Goal: Task Accomplishment & Management: Manage account settings

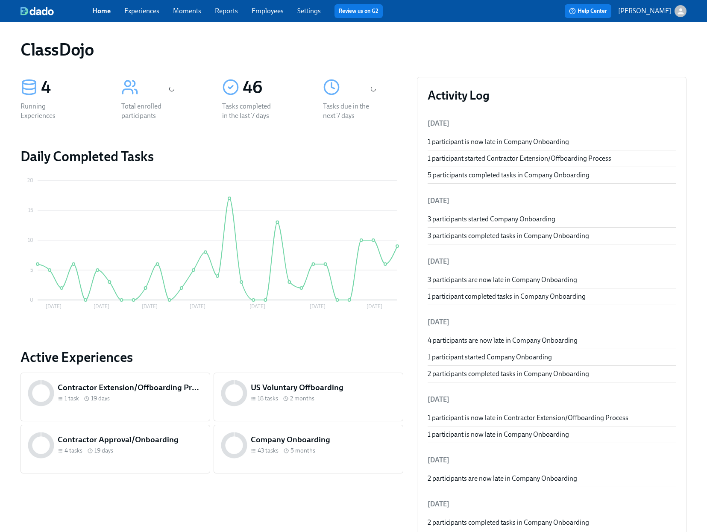
click at [345, 441] on h5 "Company Onboarding" at bounding box center [323, 439] width 145 height 11
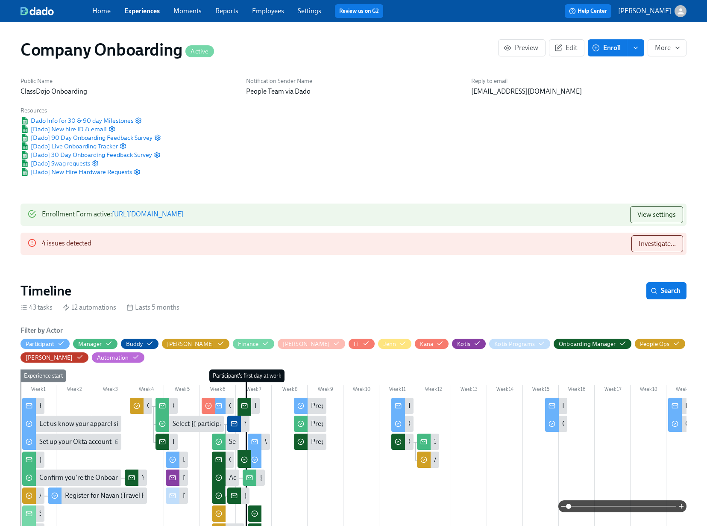
scroll to position [0, 17549]
click at [667, 247] on span "Investigate..." at bounding box center [657, 243] width 37 height 9
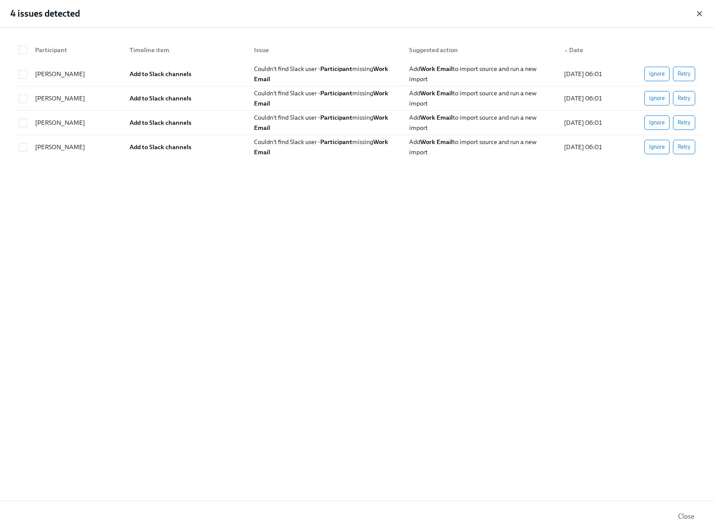
click at [701, 13] on icon "button" at bounding box center [699, 13] width 9 height 9
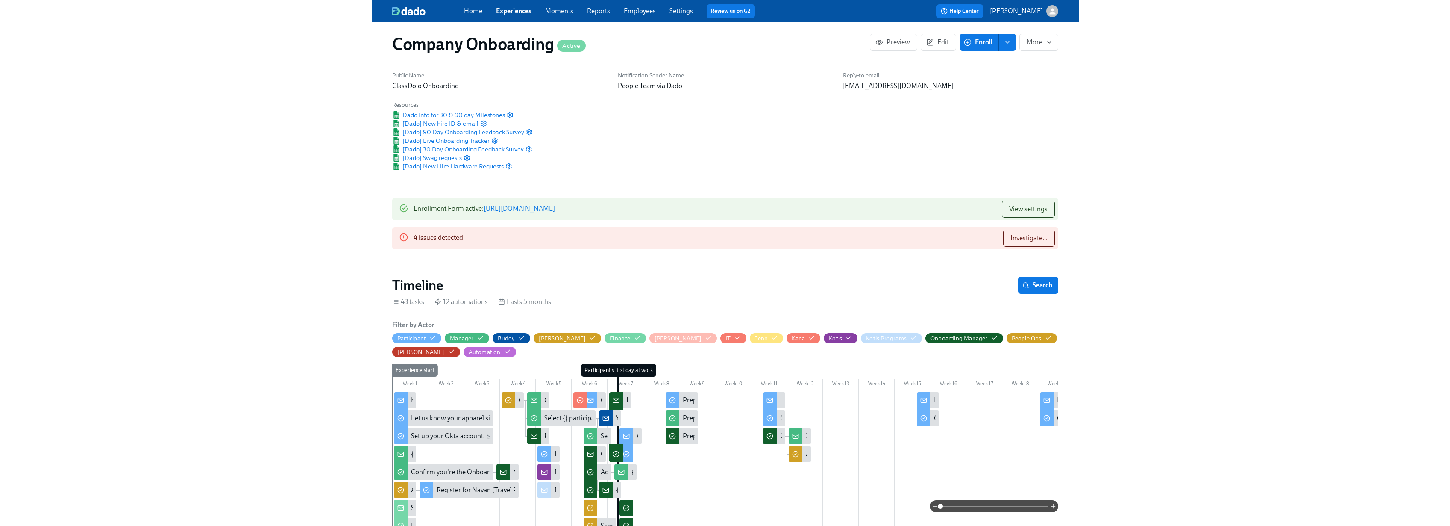
scroll to position [13, 0]
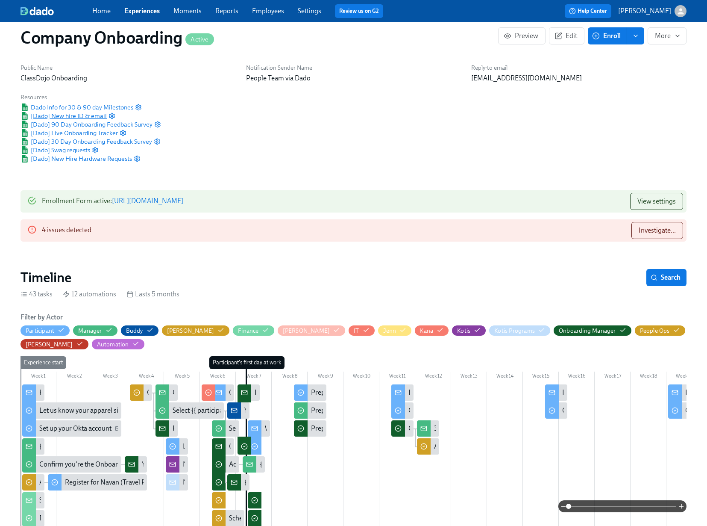
click at [76, 117] on span "[Dado] New hire ID & email" at bounding box center [64, 116] width 86 height 9
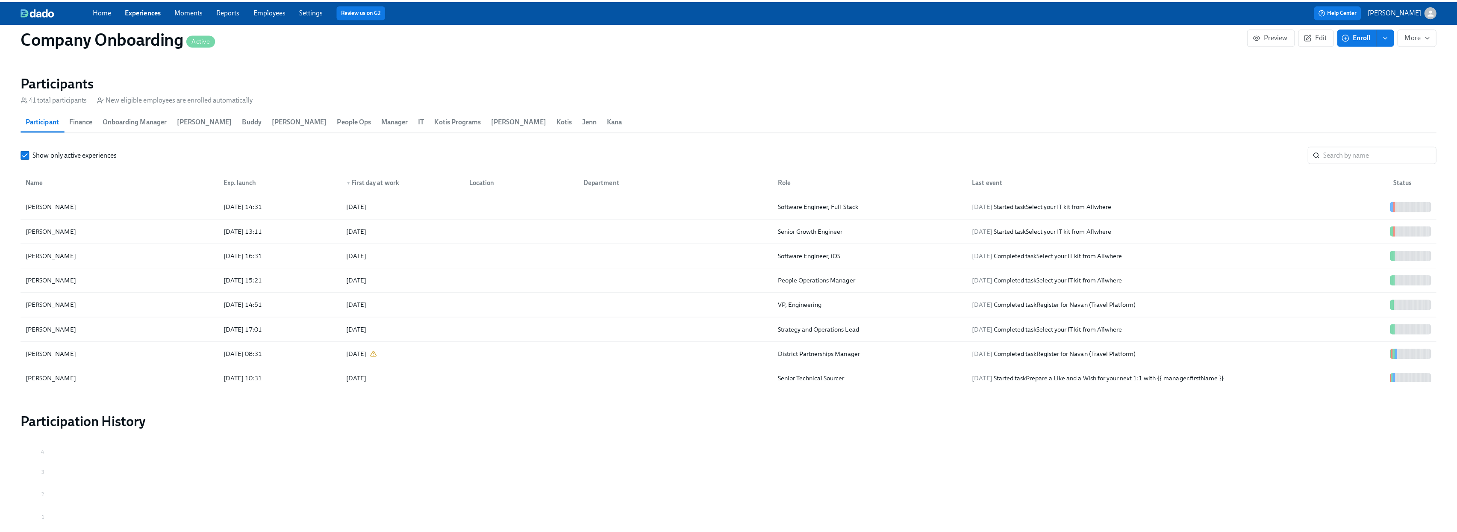
scroll to position [872, 0]
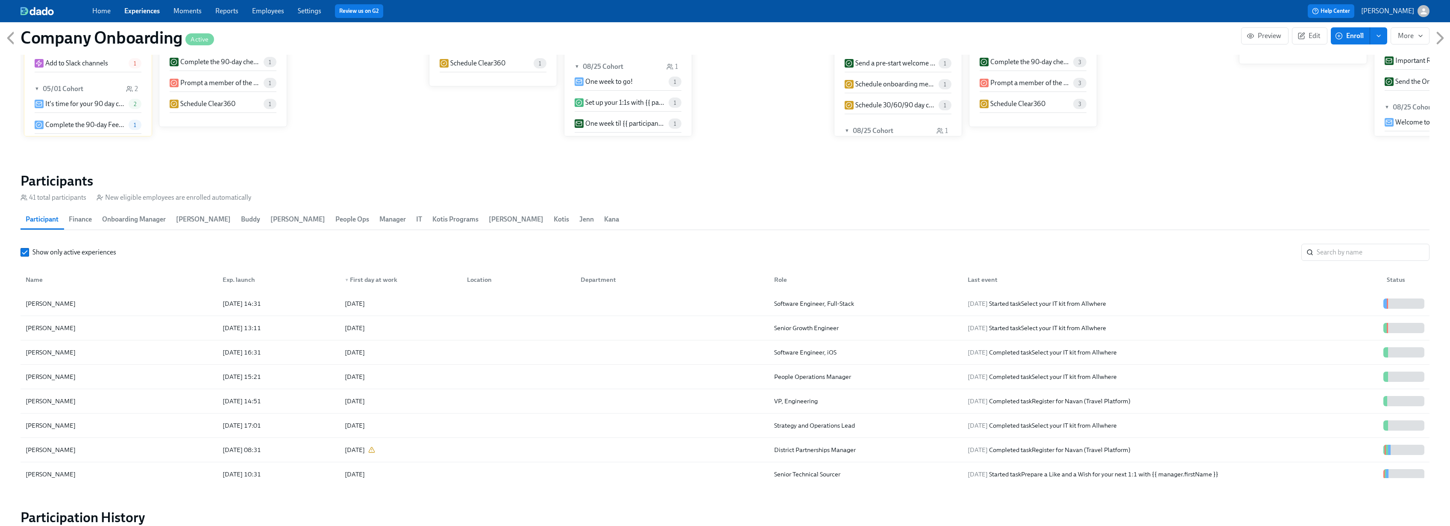
click at [713, 36] on icon "button" at bounding box center [1339, 36] width 8 height 8
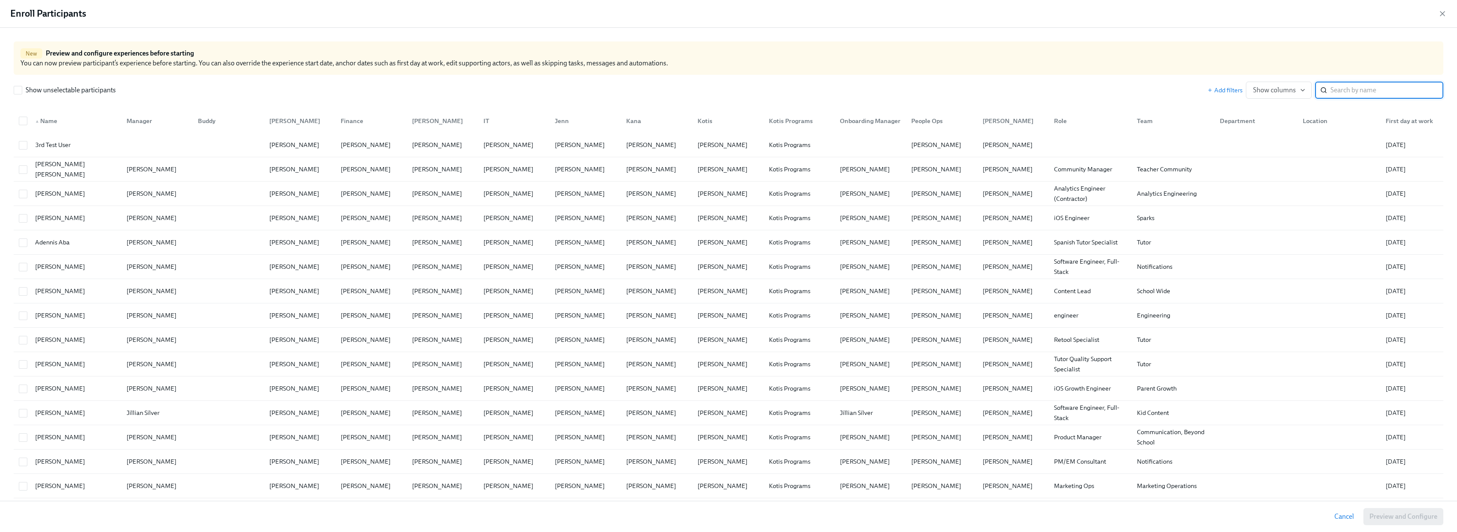
click at [713, 86] on input "search" at bounding box center [1386, 90] width 113 height 17
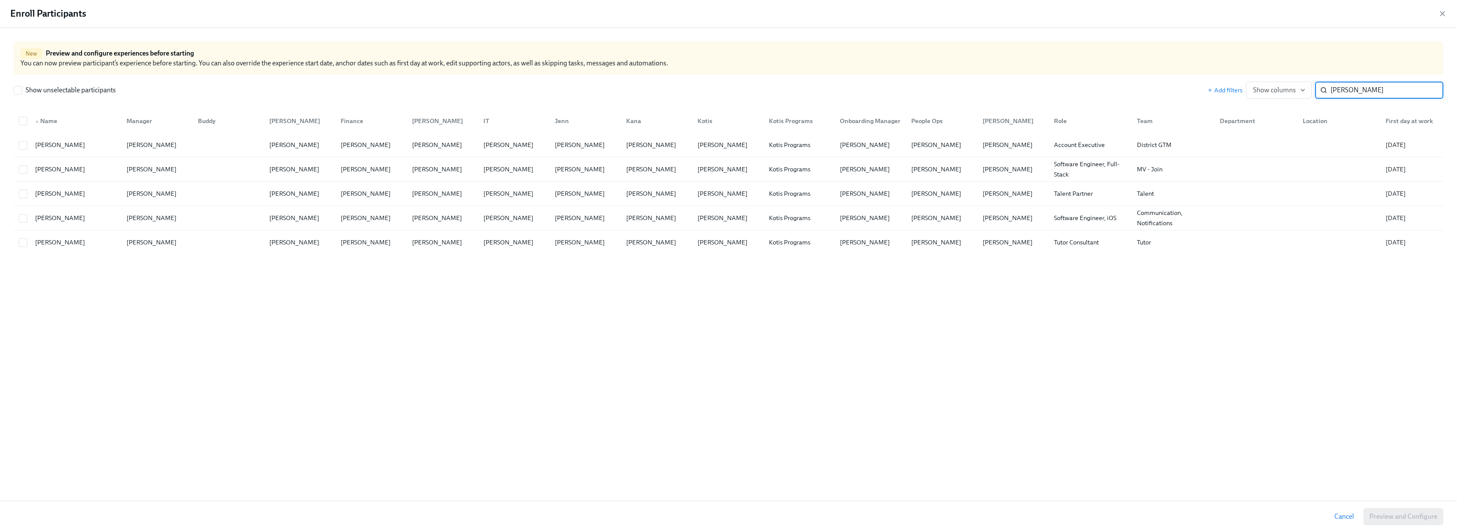
drag, startPoint x: 1365, startPoint y: 88, endPoint x: 1313, endPoint y: 88, distance: 51.3
click at [713, 88] on div "Add filters Show columns [PERSON_NAME] ​" at bounding box center [1325, 90] width 236 height 17
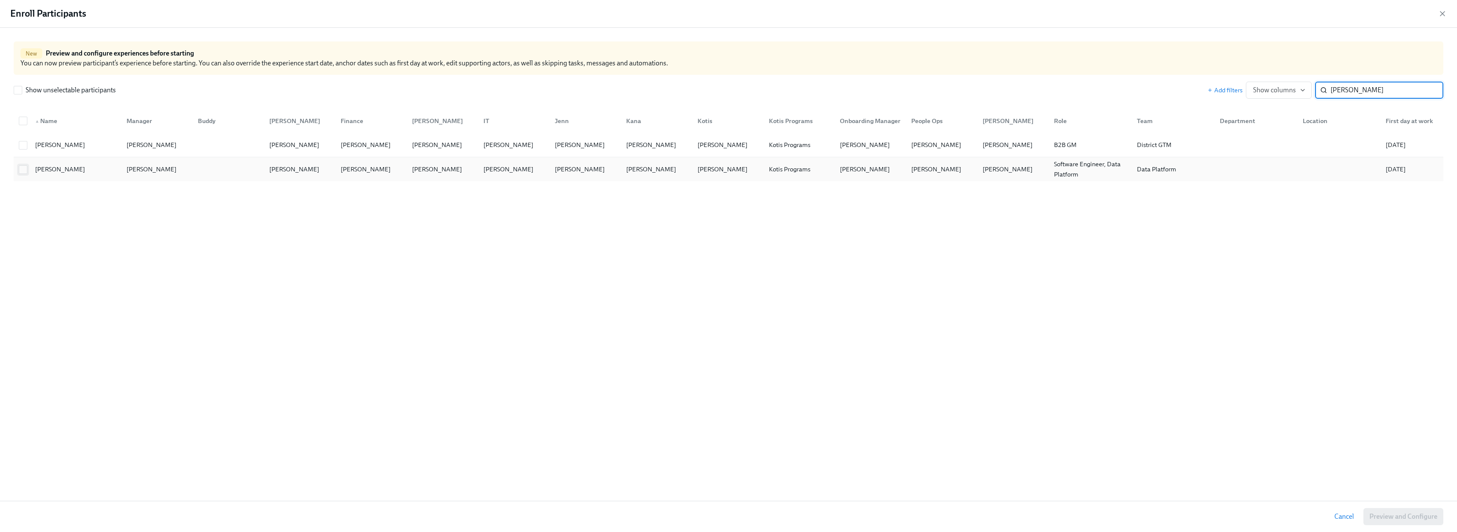
type input "[PERSON_NAME]"
click at [26, 171] on input "checkbox" at bounding box center [23, 170] width 8 height 8
checkbox input "true"
click at [713, 518] on span "Preview and Configure (1)" at bounding box center [1398, 516] width 77 height 9
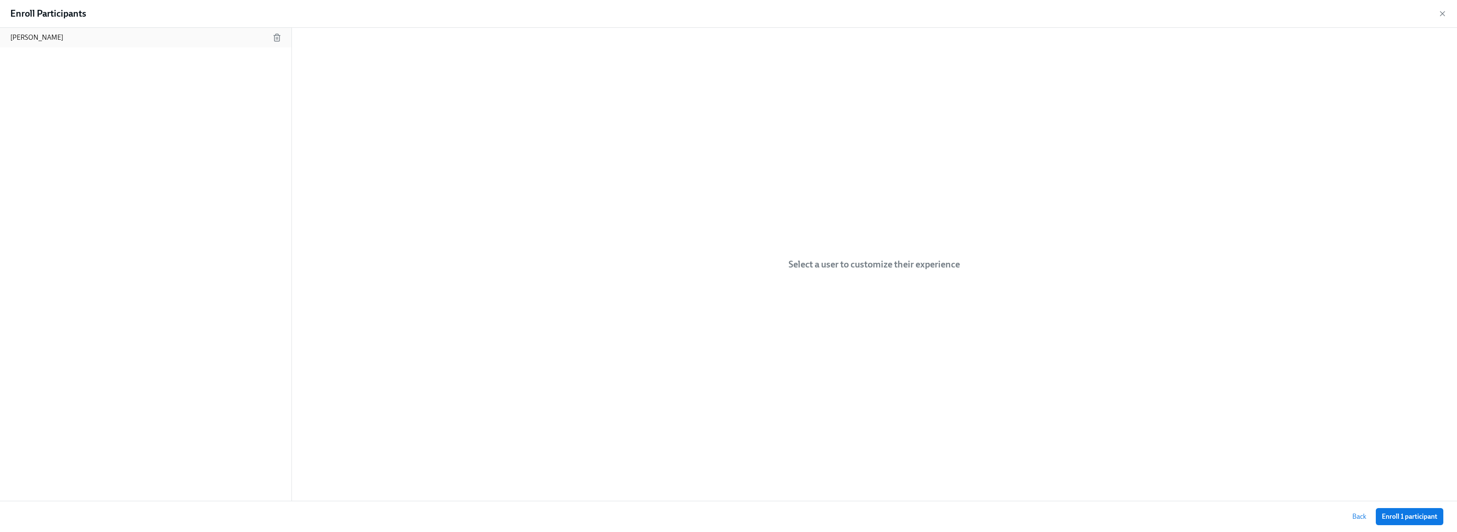
click at [27, 41] on p "[PERSON_NAME]" at bounding box center [36, 37] width 53 height 9
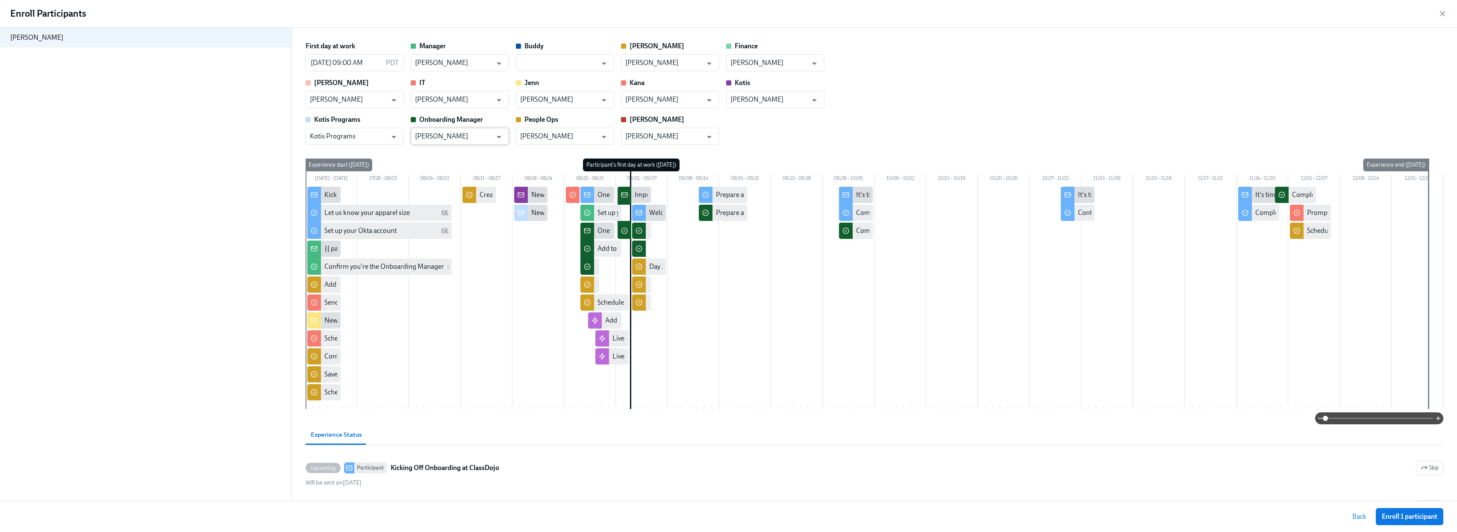
click at [462, 136] on input "[PERSON_NAME]" at bounding box center [453, 136] width 77 height 17
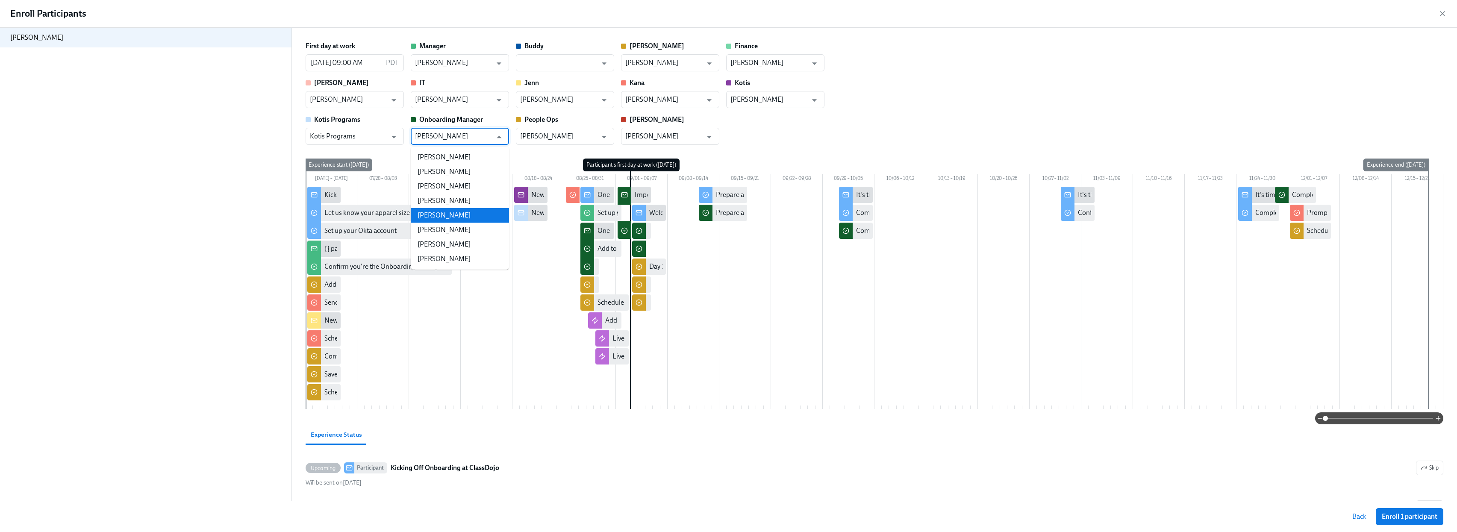
click at [475, 219] on li "[PERSON_NAME]" at bounding box center [460, 215] width 98 height 15
type input "[PERSON_NAME]"
click at [713, 82] on div "First day at work [DATE] 09:00 AM PDT ​ Manager [PERSON_NAME] ​ Buddy ​ [PERSON…" at bounding box center [873, 92] width 1137 height 103
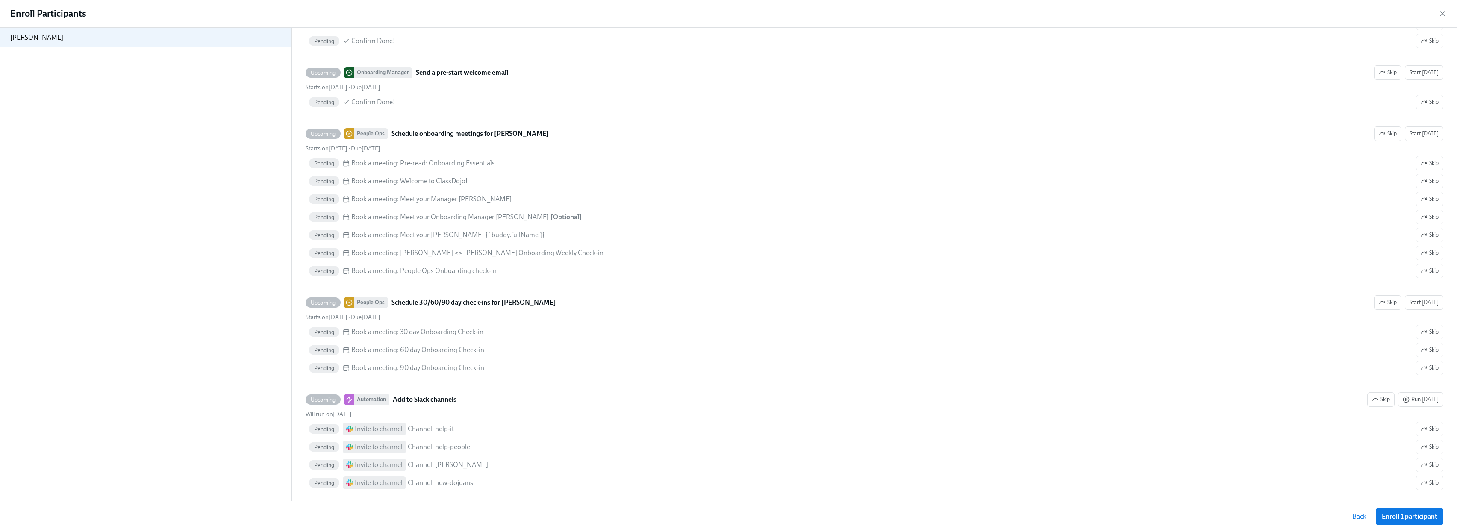
scroll to position [2461, 0]
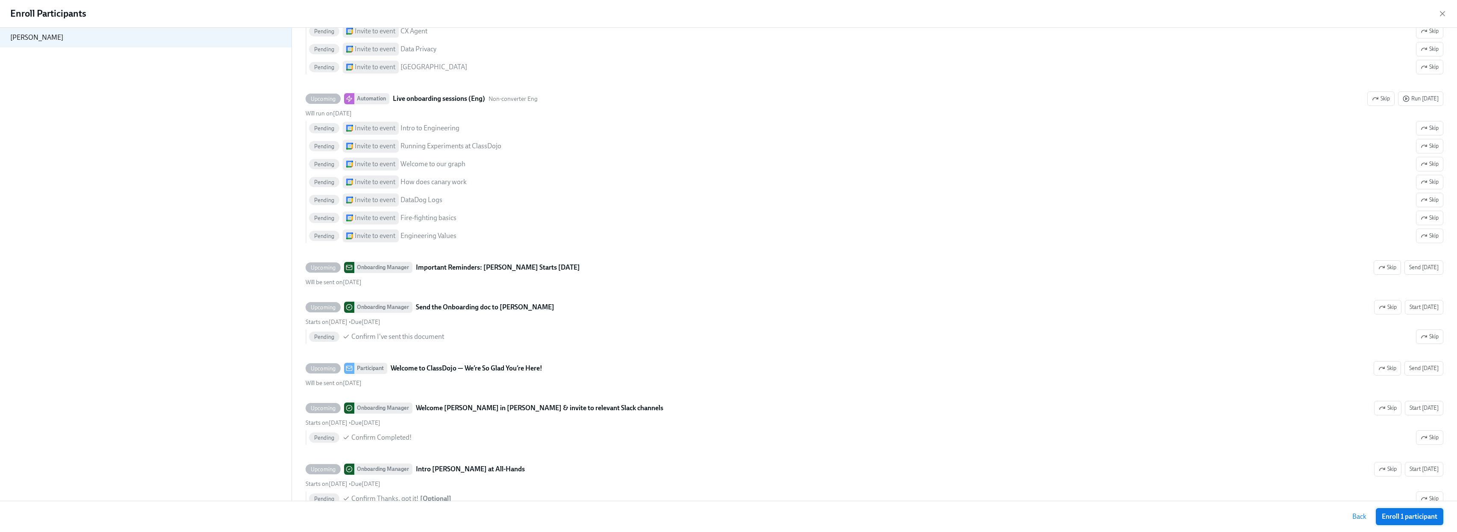
click at [713, 515] on span "Enroll 1 participant" at bounding box center [1409, 516] width 56 height 9
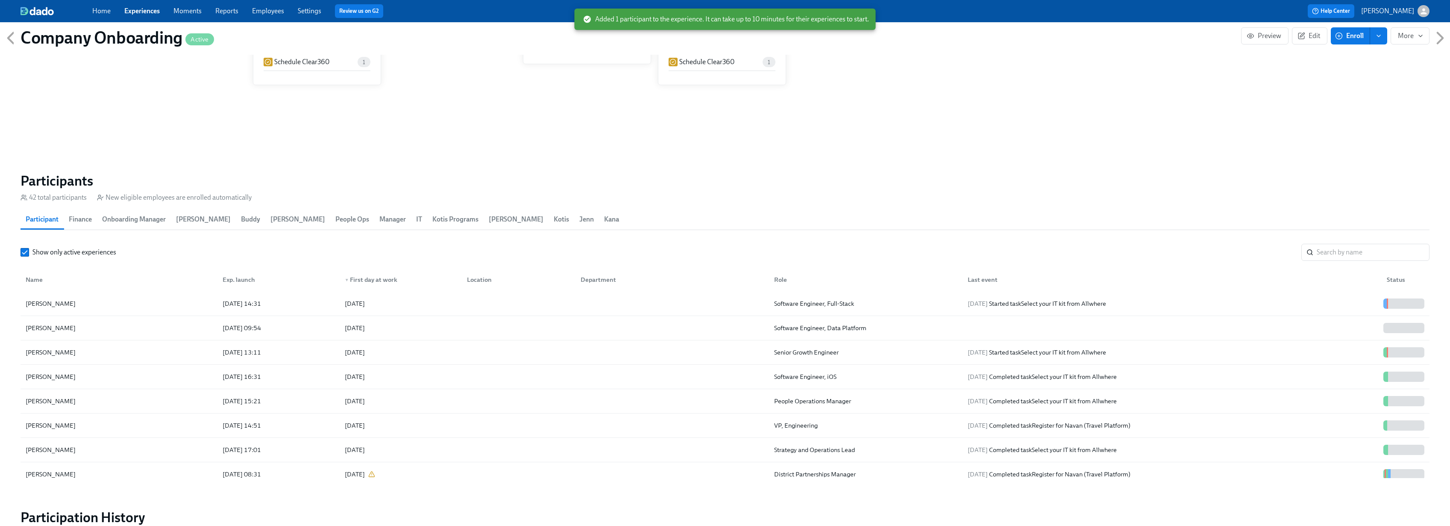
scroll to position [0, 24912]
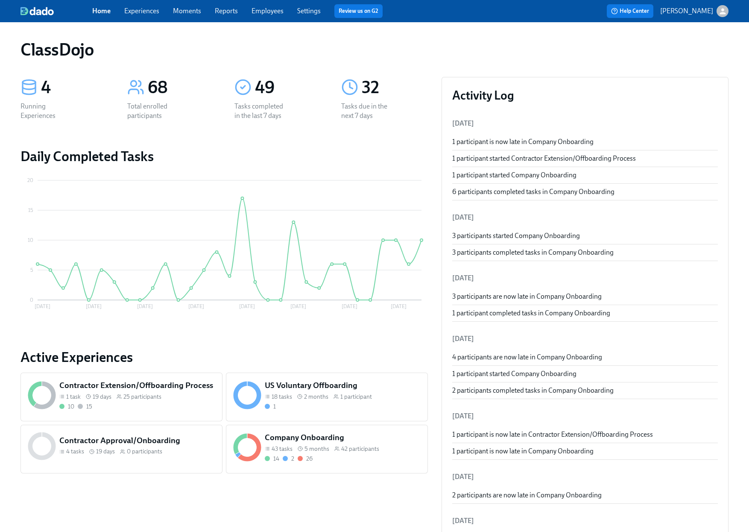
click at [322, 457] on div "14 2 26" at bounding box center [343, 459] width 156 height 8
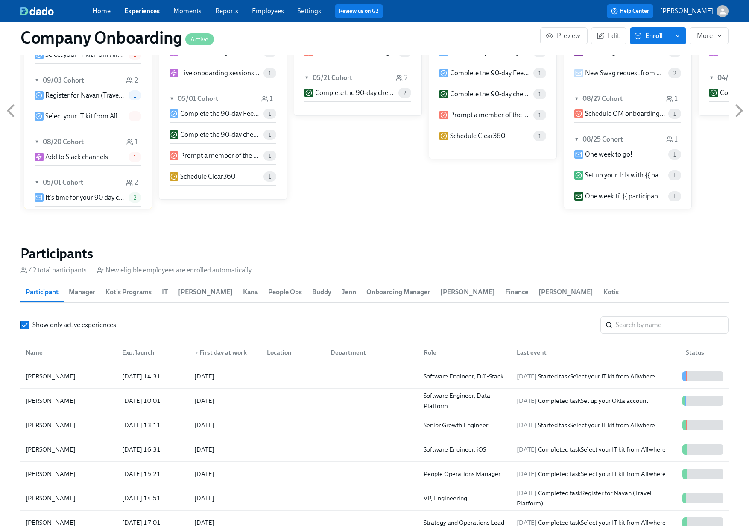
scroll to position [1010, 0]
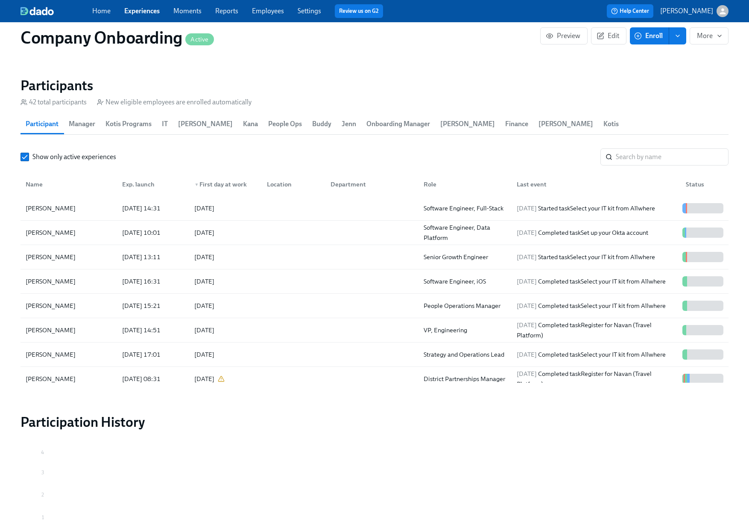
click at [276, 12] on link "Employees" at bounding box center [268, 11] width 32 height 8
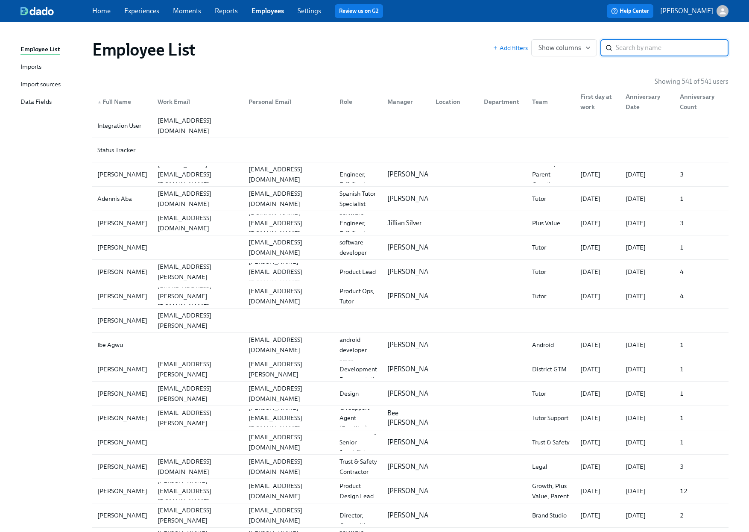
click at [32, 65] on div "Imports" at bounding box center [31, 67] width 21 height 11
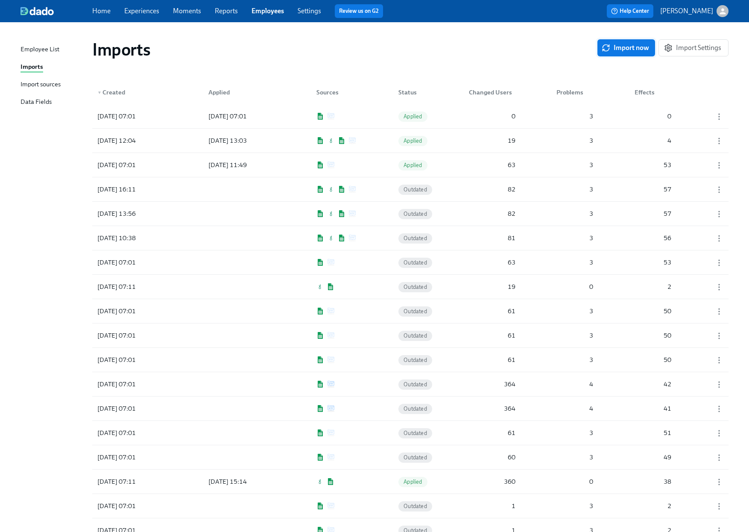
click at [634, 52] on button "Import now" at bounding box center [627, 47] width 58 height 17
click at [262, 116] on div at bounding box center [240, 116] width 77 height 17
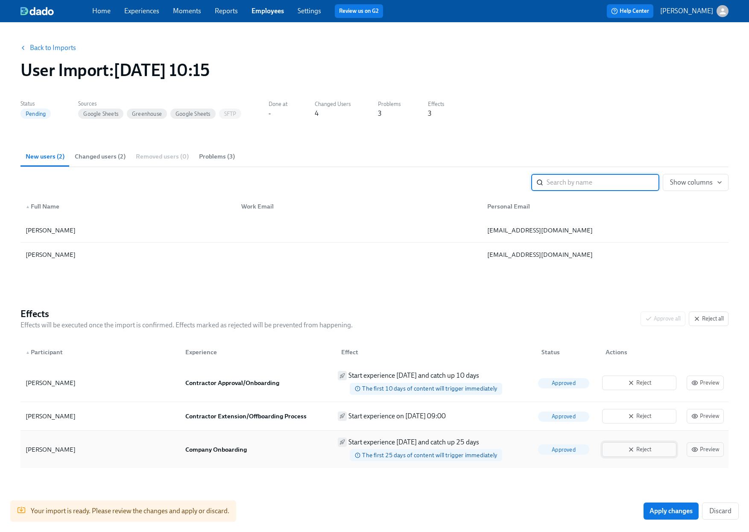
click at [619, 446] on span "Reject" at bounding box center [639, 449] width 65 height 9
click at [621, 413] on span "Reject" at bounding box center [639, 416] width 65 height 9
click at [629, 384] on icon "button" at bounding box center [631, 382] width 7 height 7
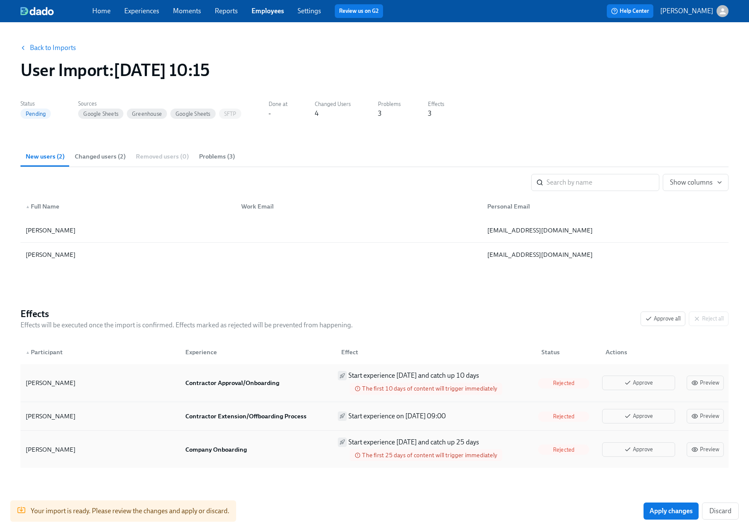
drag, startPoint x: 671, startPoint y: 515, endPoint x: 628, endPoint y: 499, distance: 46.2
click at [671, 515] on span "Apply changes" at bounding box center [671, 511] width 43 height 9
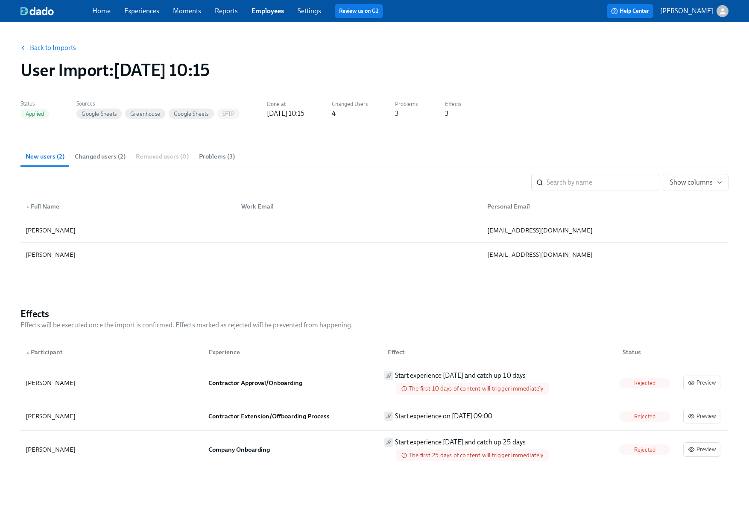
click at [70, 49] on link "Back to Imports" at bounding box center [53, 48] width 46 height 9
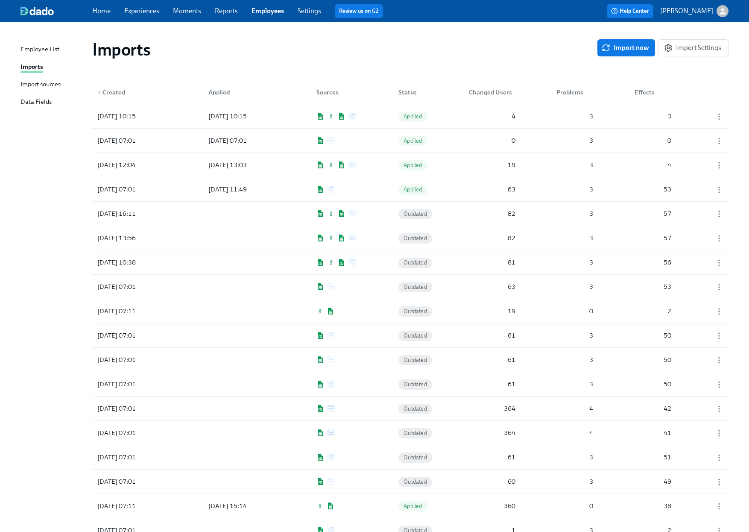
click at [143, 12] on link "Experiences" at bounding box center [141, 11] width 35 height 8
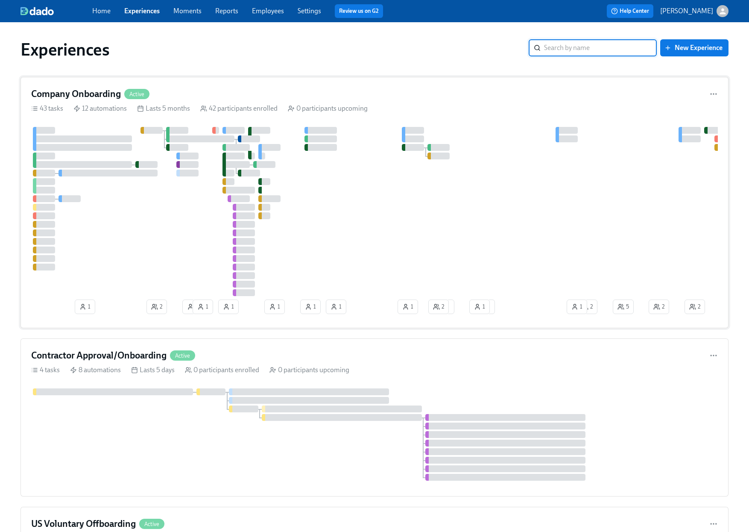
click at [372, 96] on div "Company Onboarding Active" at bounding box center [374, 94] width 687 height 13
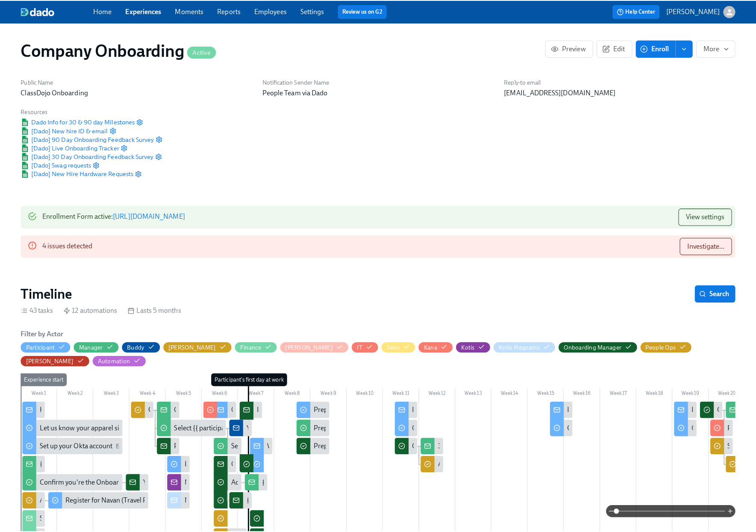
scroll to position [0, 17549]
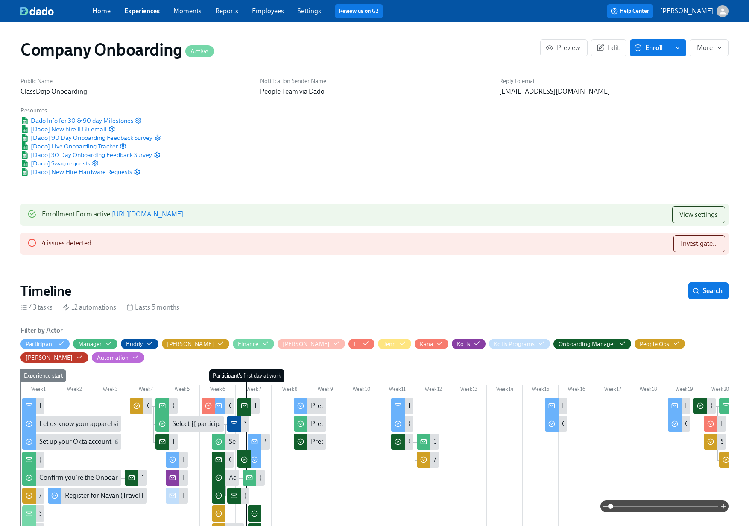
click at [658, 47] on span "Enroll" at bounding box center [649, 48] width 27 height 9
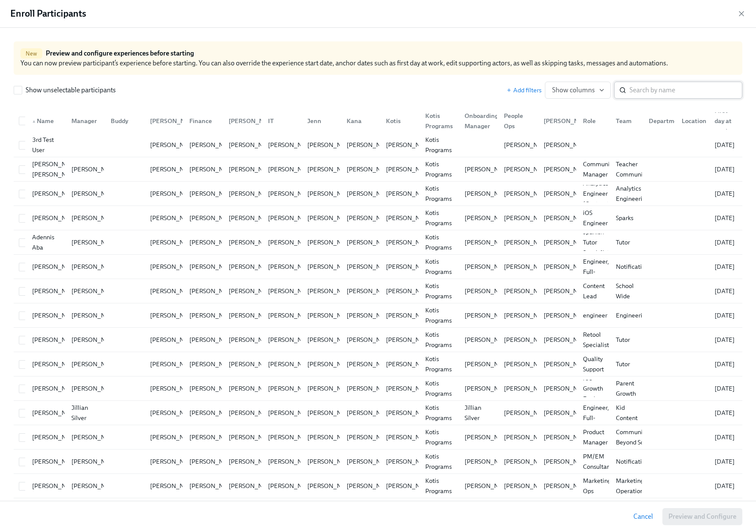
click at [680, 84] on input "search" at bounding box center [685, 90] width 113 height 17
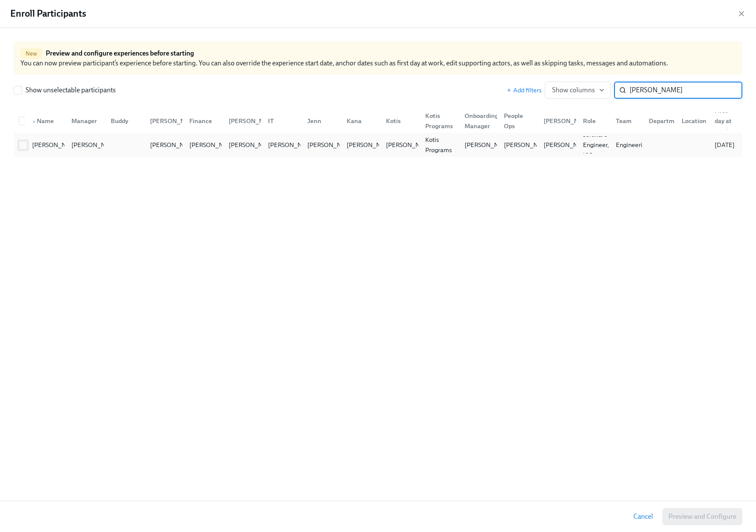
type input "myles"
click at [23, 145] on input "checkbox" at bounding box center [23, 145] width 8 height 8
checkbox input "true"
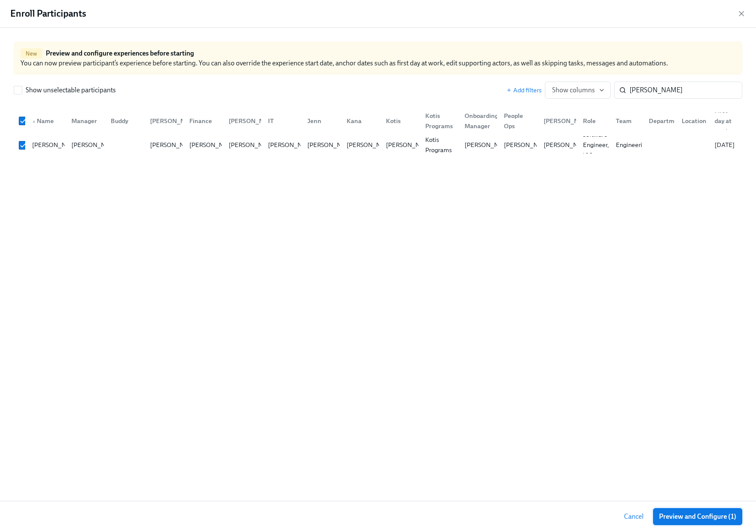
click at [694, 516] on span "Preview and Configure (1)" at bounding box center [697, 516] width 77 height 9
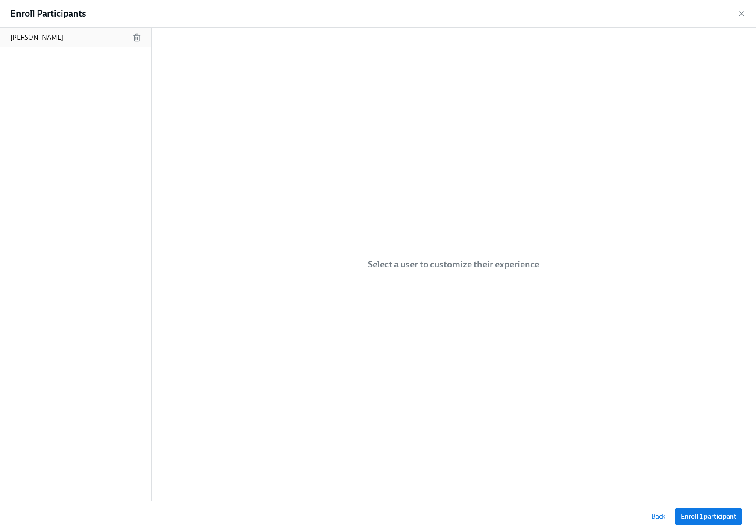
click at [56, 38] on div "Myles Barros" at bounding box center [75, 38] width 151 height 20
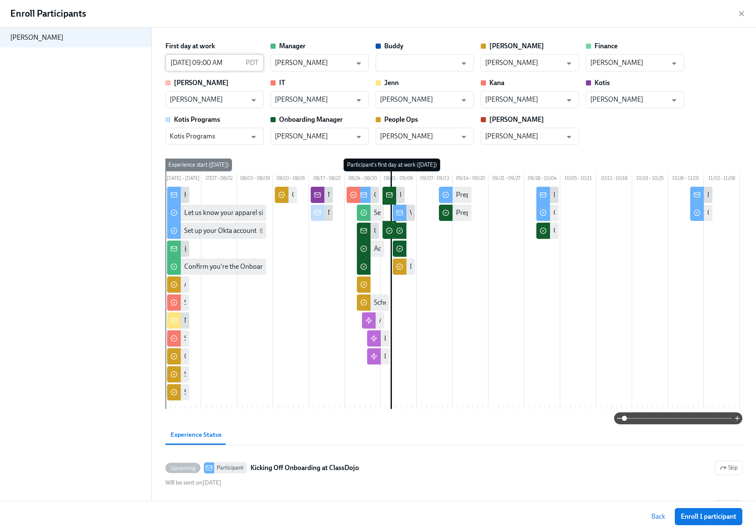
click at [185, 65] on input "09/02/2025 09:00 AM" at bounding box center [203, 62] width 77 height 17
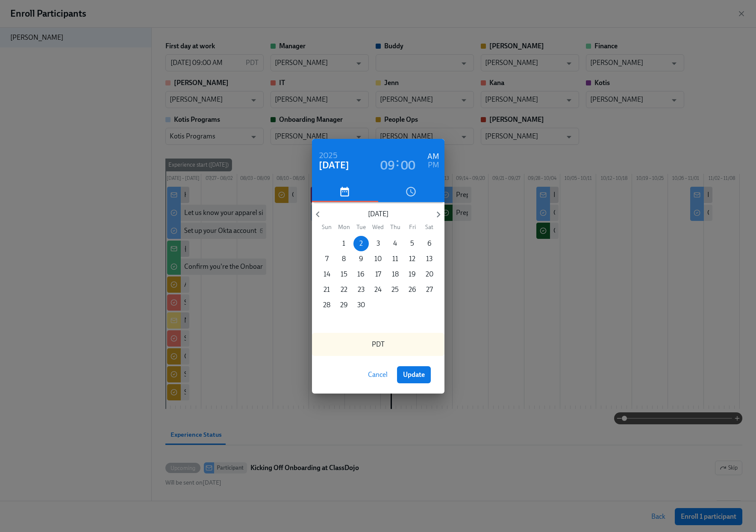
click at [404, 159] on h3 "00" at bounding box center [408, 165] width 15 height 15
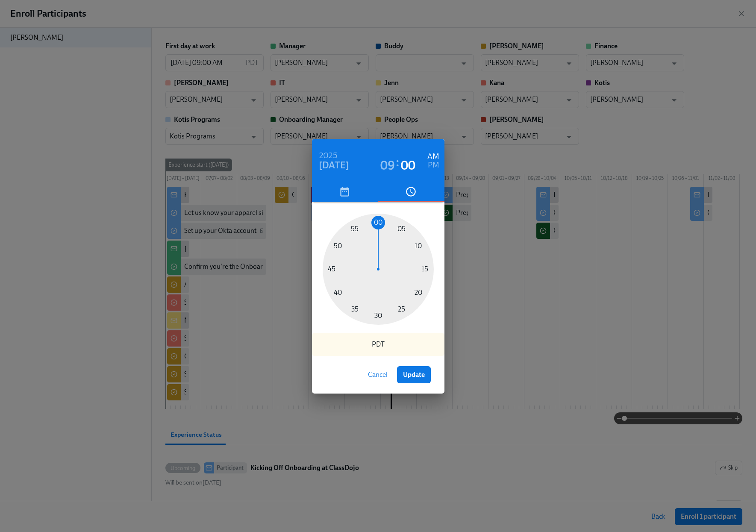
click at [410, 192] on icon "button" at bounding box center [411, 192] width 12 height 12
click at [403, 162] on h3 "00" at bounding box center [408, 165] width 15 height 15
click at [396, 165] on h3 ":" at bounding box center [397, 161] width 3 height 15
click at [389, 168] on h3 "09" at bounding box center [387, 165] width 15 height 15
click at [378, 312] on div at bounding box center [378, 269] width 111 height 111
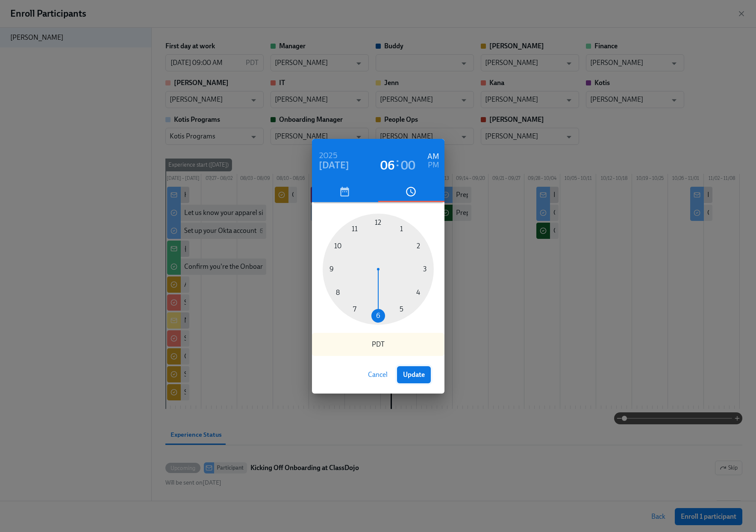
click at [420, 373] on span "Update" at bounding box center [414, 374] width 22 height 9
type input "09/02/2025 06:00 AM"
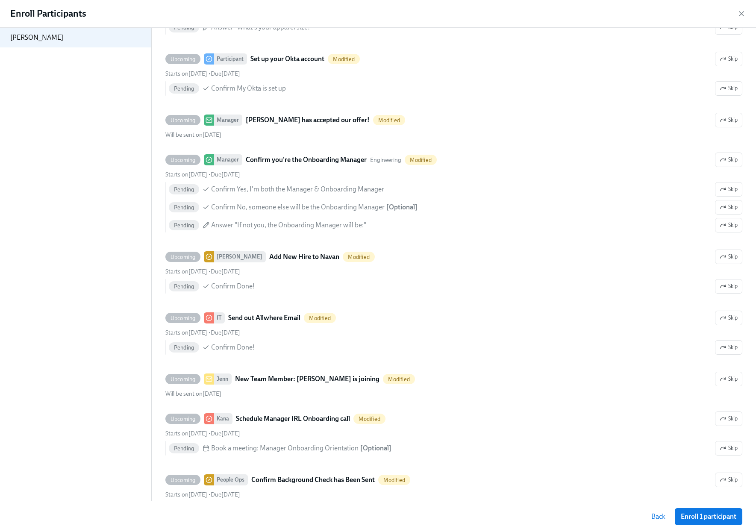
scroll to position [509, 0]
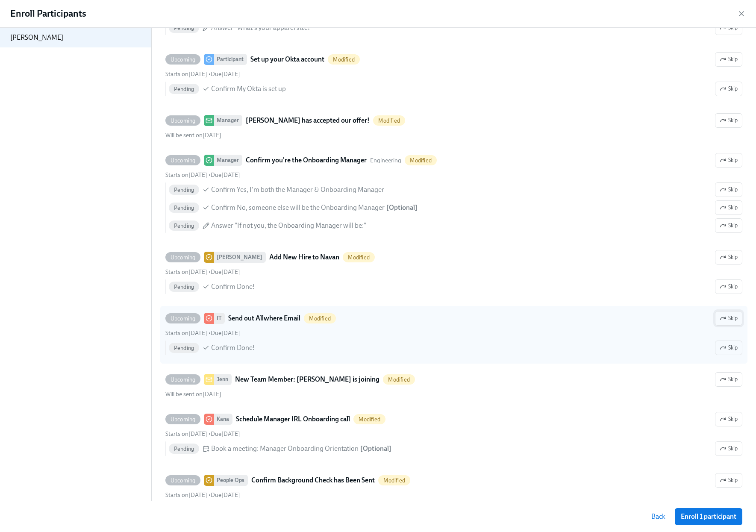
click at [715, 326] on button "Skip" at bounding box center [728, 318] width 27 height 15
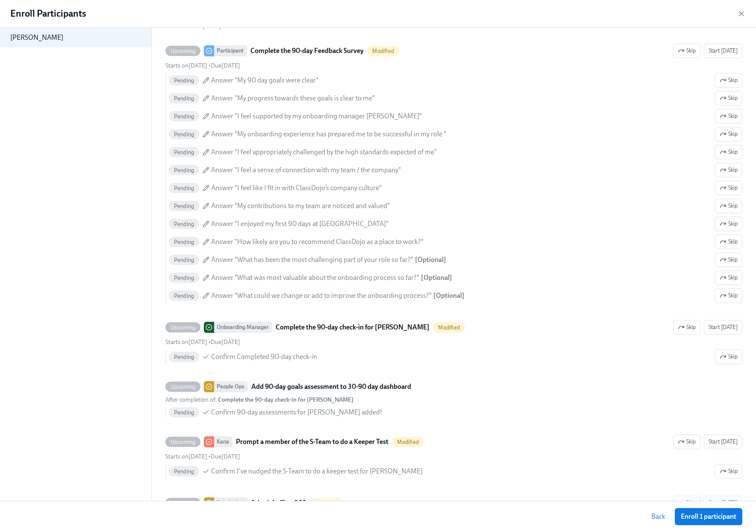
scroll to position [3797, 0]
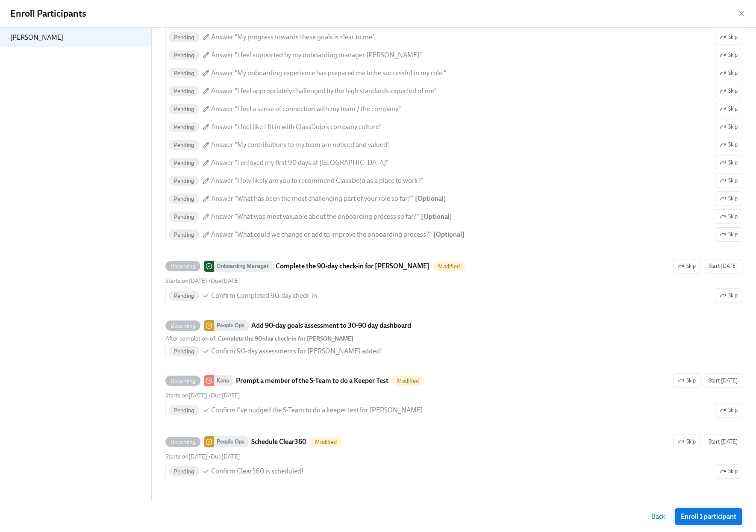
click at [688, 519] on span "Enroll 1 participant" at bounding box center [709, 516] width 56 height 9
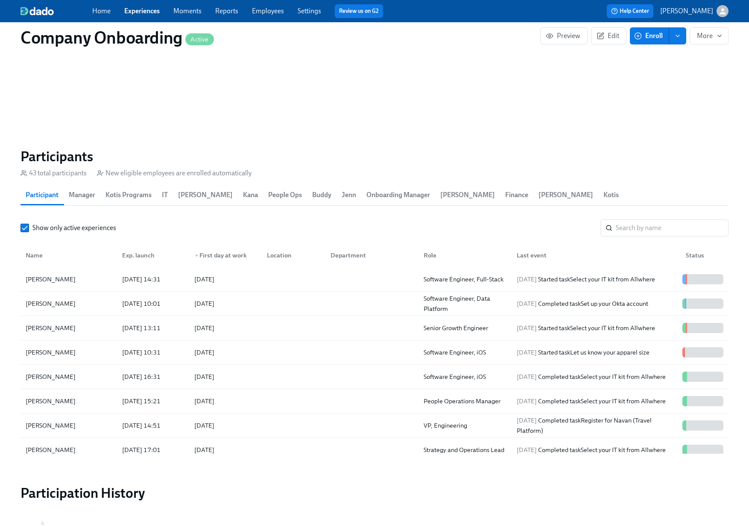
scroll to position [935, 0]
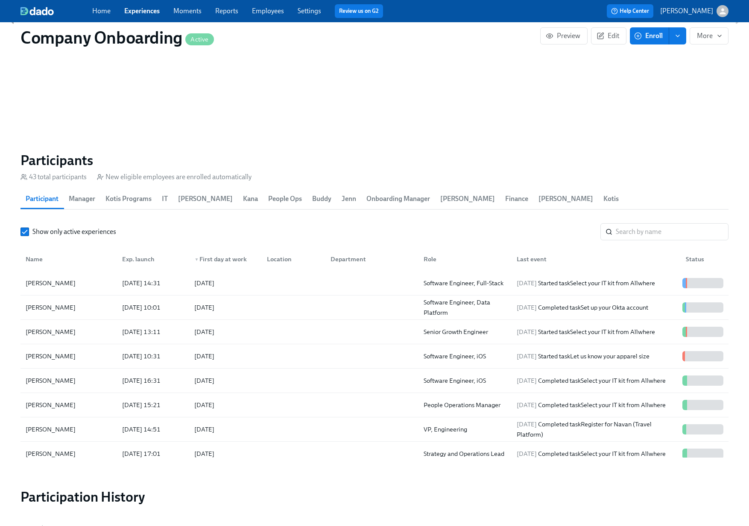
click at [267, 13] on link "Employees" at bounding box center [268, 11] width 32 height 8
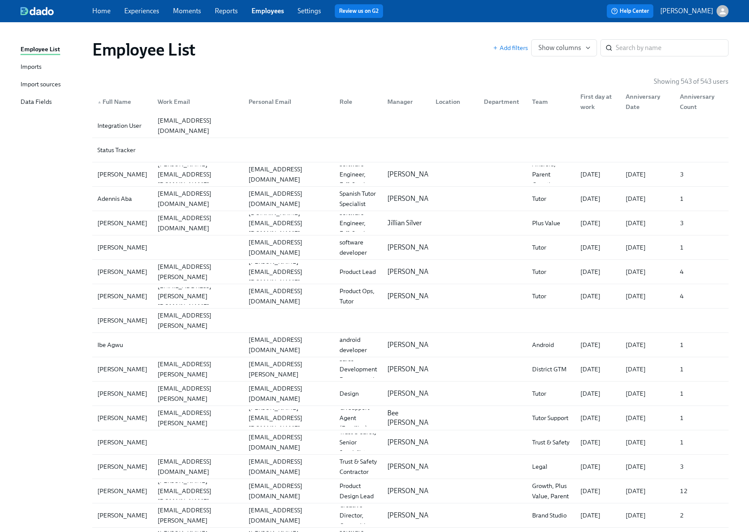
click at [139, 18] on div "Home Experiences Moments Reports Employees Settings Review us on G2 Help Center…" at bounding box center [374, 11] width 749 height 22
click at [141, 15] on link "Experiences" at bounding box center [141, 11] width 35 height 8
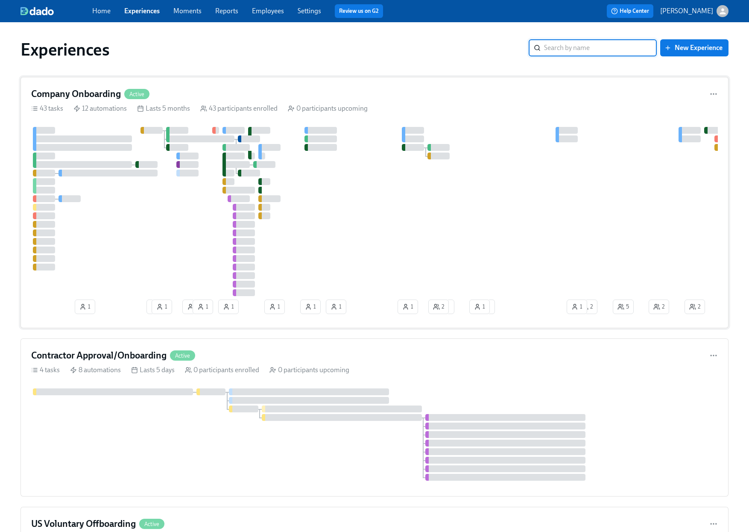
click at [444, 99] on div "Company Onboarding Active" at bounding box center [374, 94] width 687 height 13
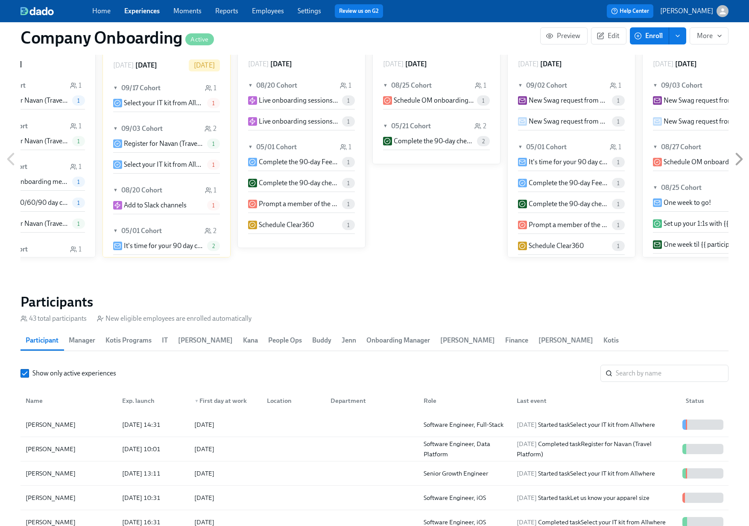
scroll to position [0, 17684]
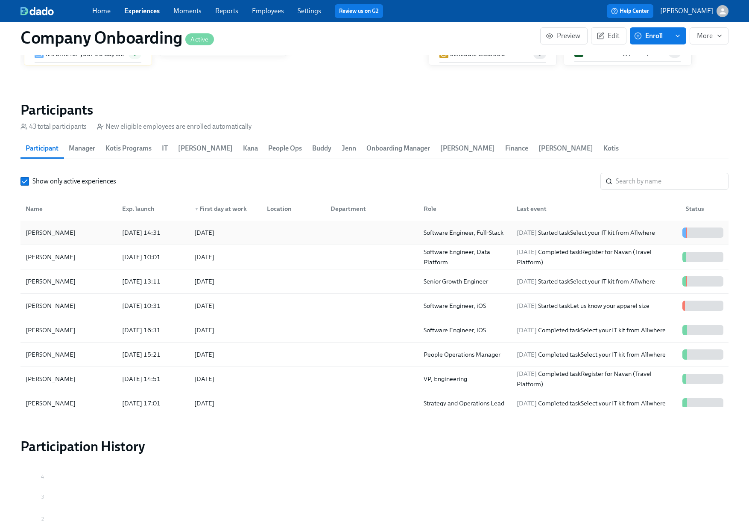
click at [293, 224] on div at bounding box center [292, 232] width 64 height 17
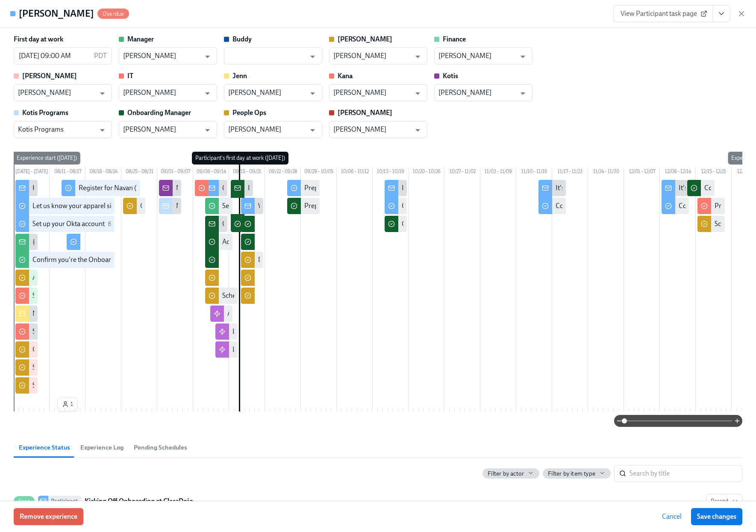
click at [740, 13] on icon "button" at bounding box center [741, 13] width 9 height 9
